Goal: Task Accomplishment & Management: Use online tool/utility

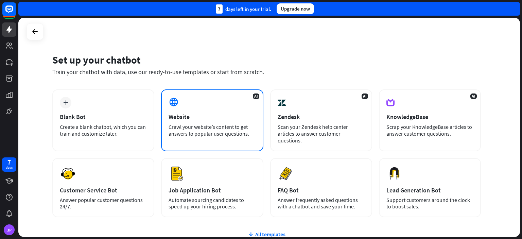
click at [234, 98] on div "AI Website Crawl your website’s content to get answers to popular user question…" at bounding box center [212, 120] width 102 height 62
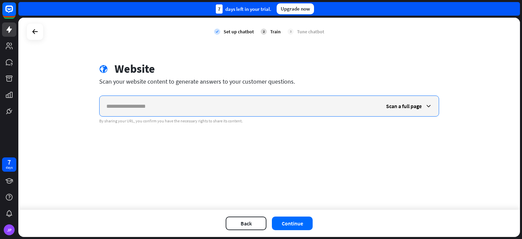
paste input "**********"
type input "**********"
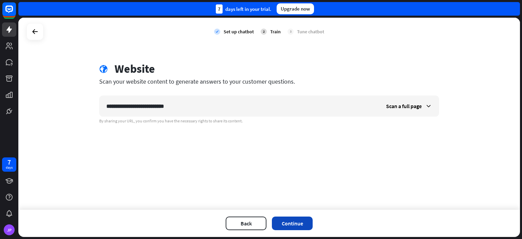
click at [281, 222] on button "Continue" at bounding box center [292, 224] width 41 height 14
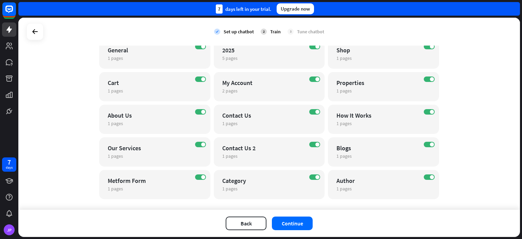
scroll to position [78, 0]
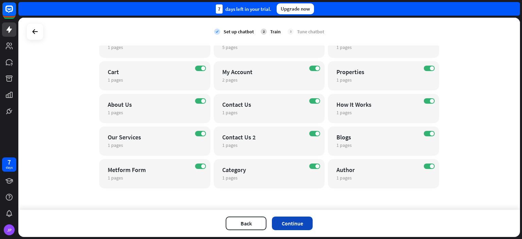
click at [281, 226] on button "Continue" at bounding box center [292, 224] width 41 height 14
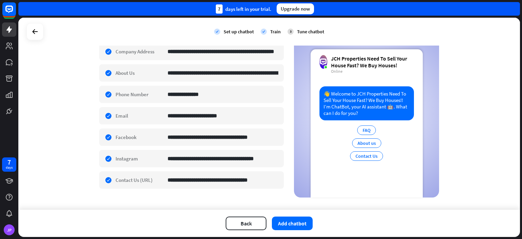
scroll to position [154, 0]
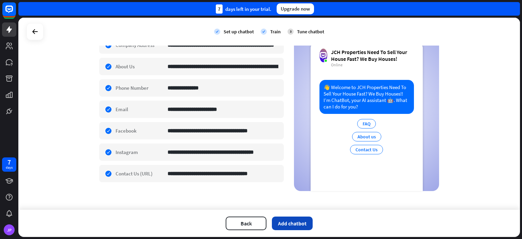
click at [295, 224] on button "Add chatbot" at bounding box center [292, 224] width 41 height 14
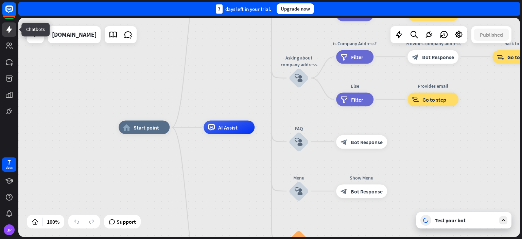
click at [7, 28] on icon at bounding box center [9, 30] width 8 height 8
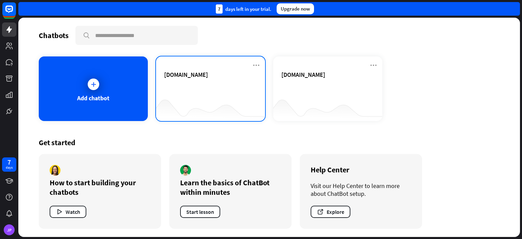
click at [210, 89] on div "[DOMAIN_NAME]" at bounding box center [210, 83] width 93 height 24
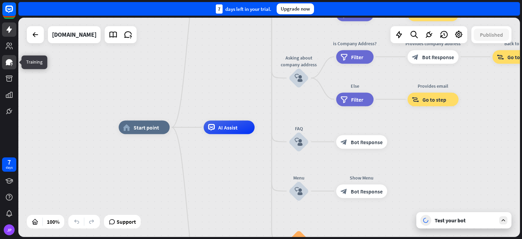
click at [5, 68] on link at bounding box center [9, 62] width 14 height 14
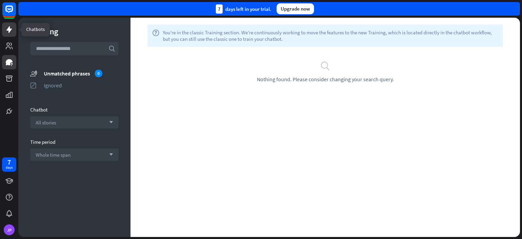
click at [11, 28] on icon at bounding box center [9, 30] width 8 height 8
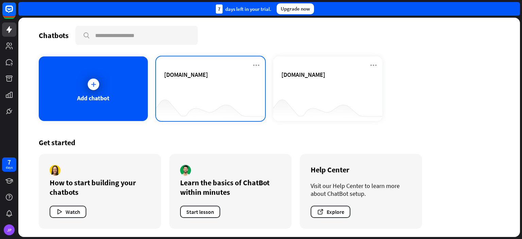
click at [223, 93] on div "[DOMAIN_NAME]" at bounding box center [210, 83] width 93 height 24
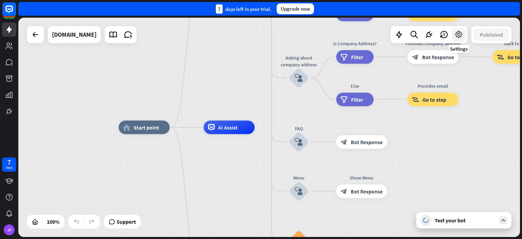
click at [456, 37] on icon at bounding box center [459, 34] width 9 height 9
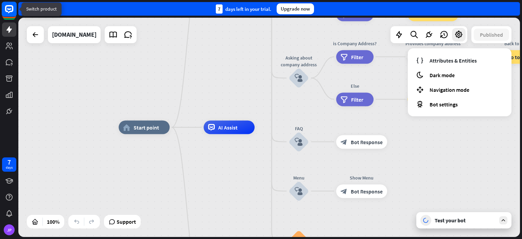
click at [4, 12] on rect at bounding box center [9, 9] width 15 height 15
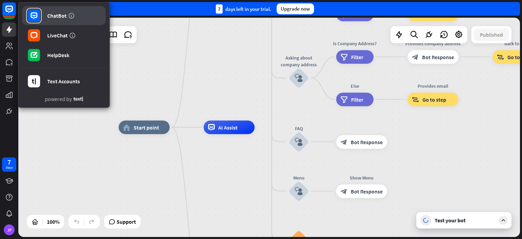
click at [61, 12] on div "ChatBot" at bounding box center [56, 15] width 19 height 7
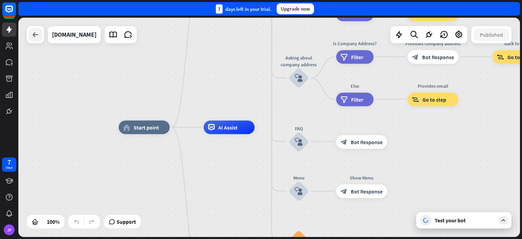
click at [36, 39] on div at bounding box center [36, 35] width 14 height 14
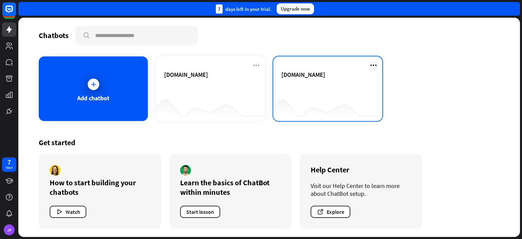
click at [375, 68] on icon at bounding box center [374, 65] width 8 height 8
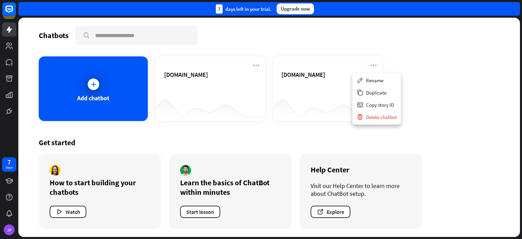
click at [441, 72] on div "Add chatbot [DOMAIN_NAME] [DOMAIN_NAME]" at bounding box center [269, 88] width 461 height 65
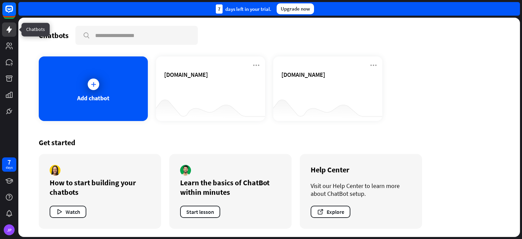
click at [5, 33] on icon at bounding box center [9, 30] width 8 height 8
click at [6, 44] on icon at bounding box center [9, 46] width 7 height 7
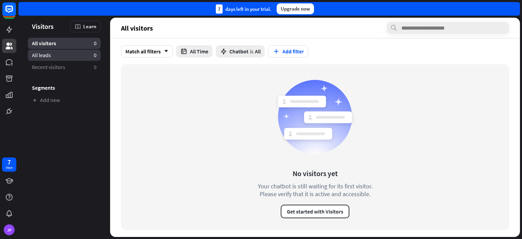
click at [55, 55] on link "All leads 0" at bounding box center [64, 55] width 73 height 11
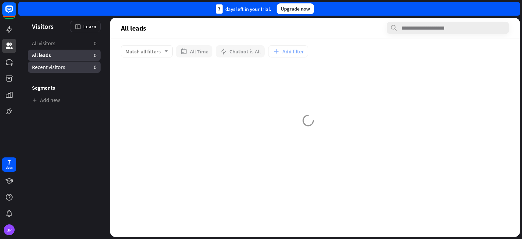
click at [50, 66] on span "Recent visitors" at bounding box center [48, 67] width 33 height 7
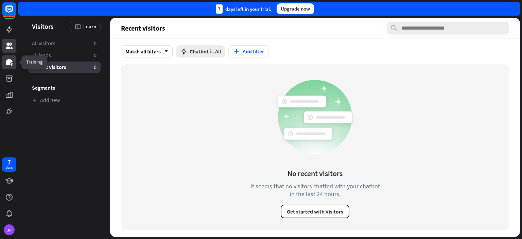
click at [9, 60] on icon at bounding box center [9, 62] width 7 height 6
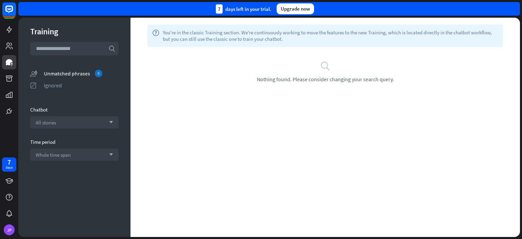
click at [76, 72] on div "Unmatched phrases 0" at bounding box center [81, 73] width 75 height 7
click at [84, 71] on div "Unmatched phrases 0" at bounding box center [81, 73] width 75 height 7
click at [53, 87] on div "Ignored" at bounding box center [81, 85] width 75 height 7
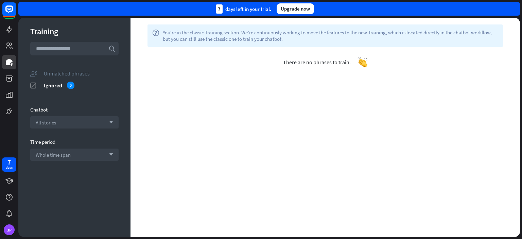
click at [61, 76] on div "Unmatched phrases" at bounding box center [81, 73] width 75 height 7
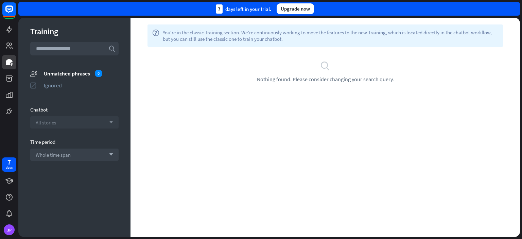
click at [61, 122] on div "All stories arrow_down" at bounding box center [74, 122] width 88 height 12
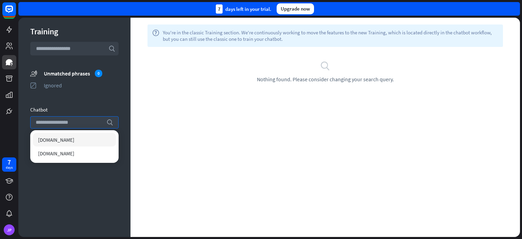
click at [66, 146] on div "[DOMAIN_NAME]" at bounding box center [74, 140] width 83 height 14
click at [63, 135] on div "[DOMAIN_NAME] checked" at bounding box center [74, 140] width 83 height 14
click at [102, 101] on div "Training search unmatched_phrases Unmatched phrases 0 ignored Ignored Chatbot s…" at bounding box center [74, 127] width 112 height 219
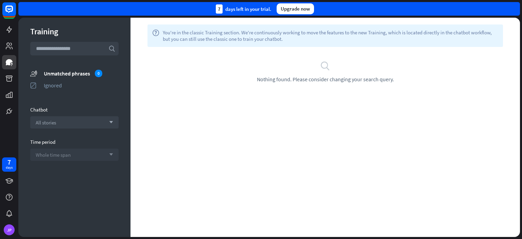
click at [68, 152] on span "Whole time span" at bounding box center [53, 155] width 35 height 6
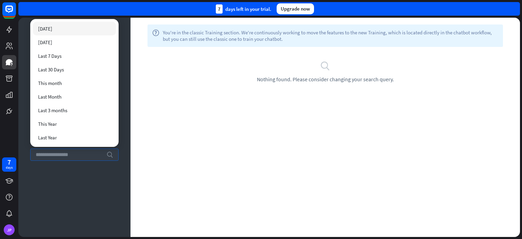
click at [54, 179] on div "Training search unmatched_phrases Unmatched phrases 0 ignored Ignored Chatbot A…" at bounding box center [74, 127] width 112 height 219
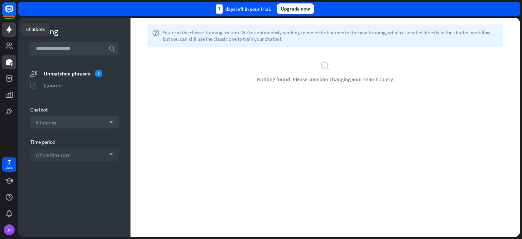
click at [8, 29] on icon at bounding box center [8, 29] width 5 height 7
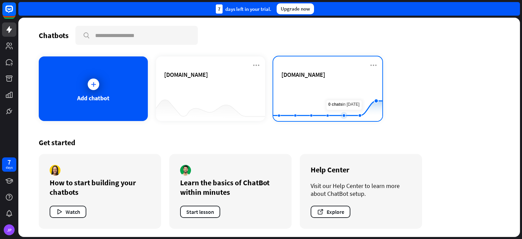
click at [342, 88] on rect at bounding box center [327, 104] width 109 height 43
